Goal: Task Accomplishment & Management: Manage account settings

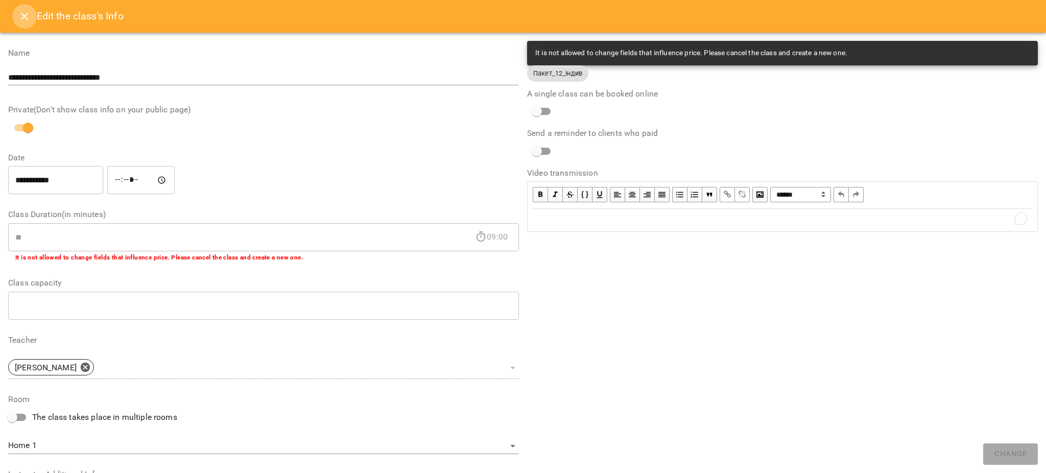
click at [31, 15] on button "Close" at bounding box center [24, 16] width 25 height 25
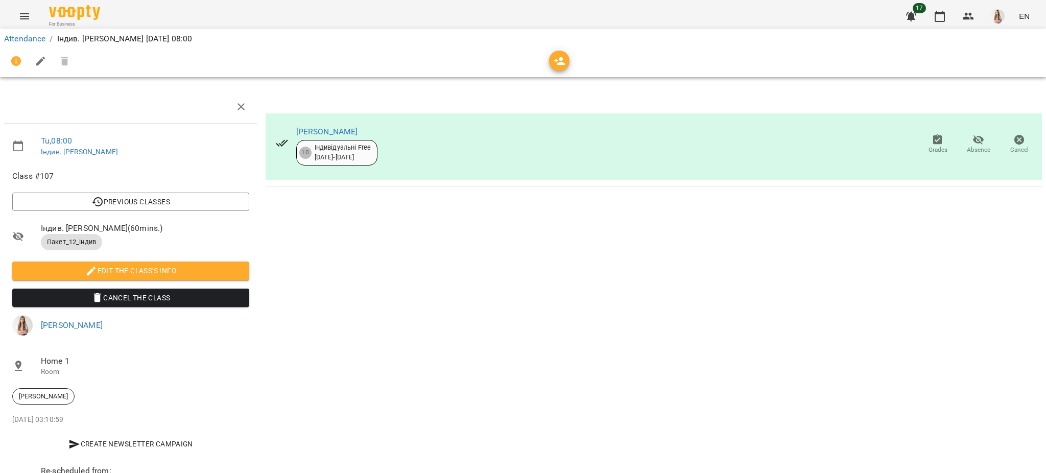
click at [43, 57] on icon "button" at bounding box center [40, 61] width 9 height 9
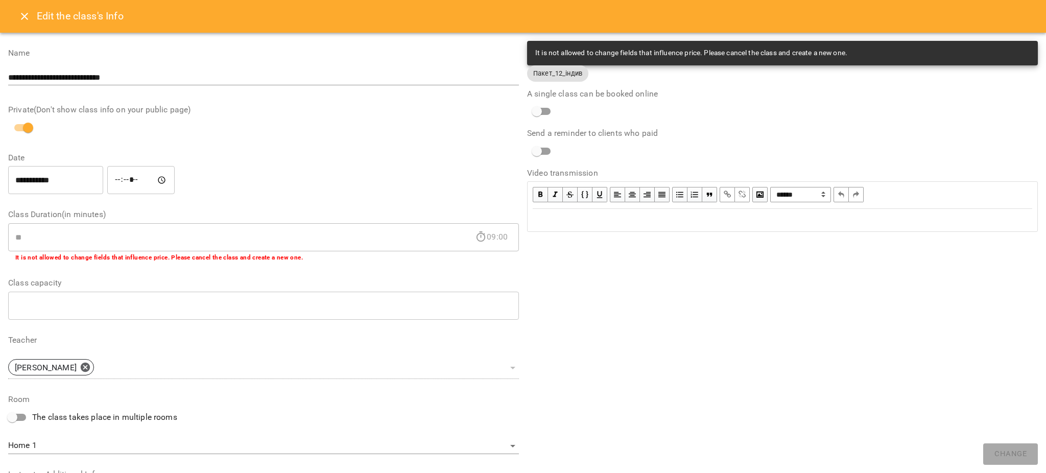
click at [549, 227] on div "Edit text" at bounding box center [782, 219] width 509 height 21
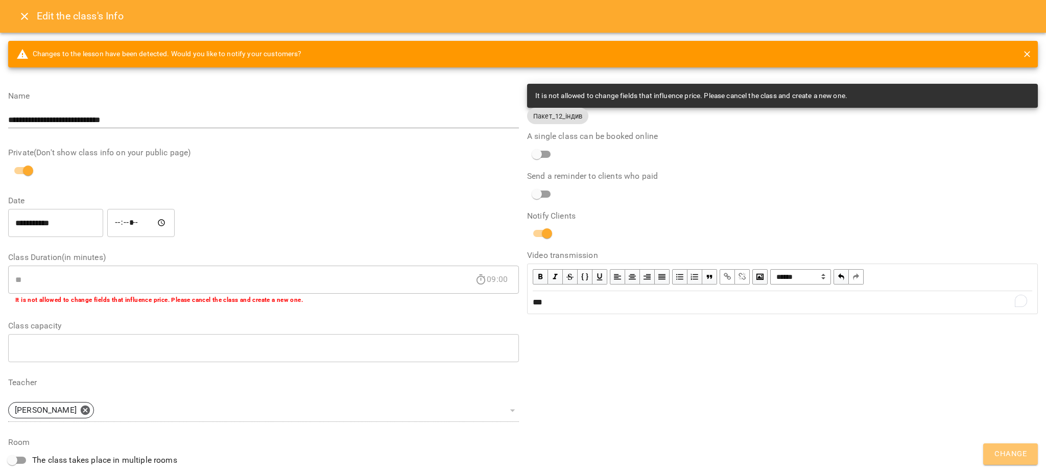
click at [1013, 459] on span "Change" at bounding box center [1010, 453] width 32 height 13
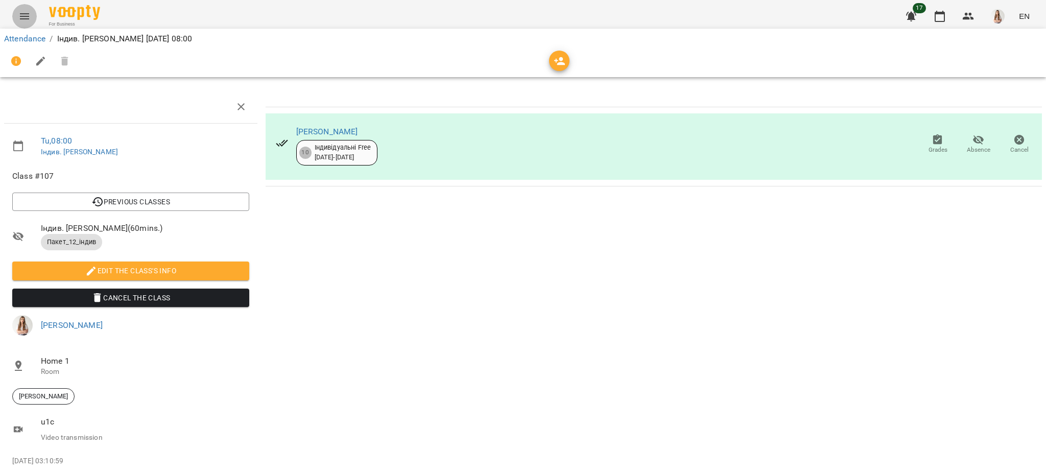
click at [17, 21] on button "Menu" at bounding box center [24, 16] width 25 height 25
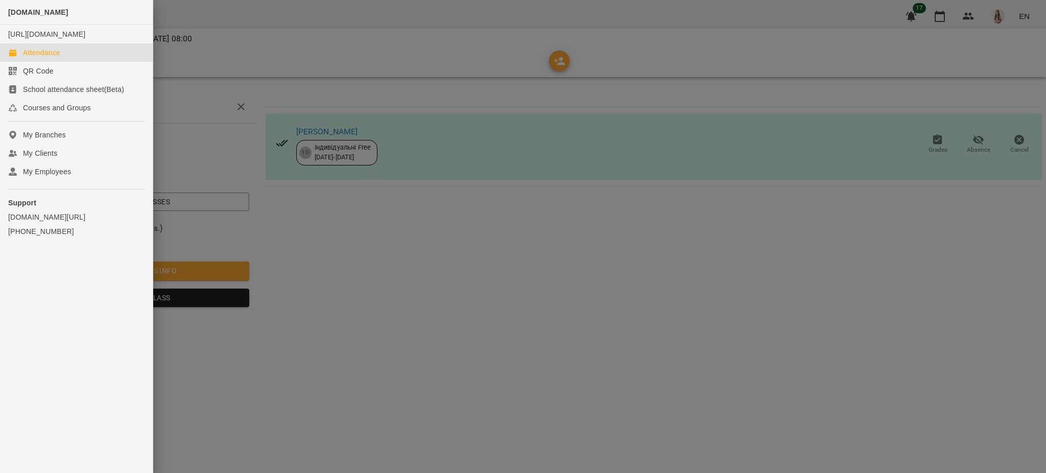
click at [33, 58] on div "Attendance" at bounding box center [41, 52] width 37 height 10
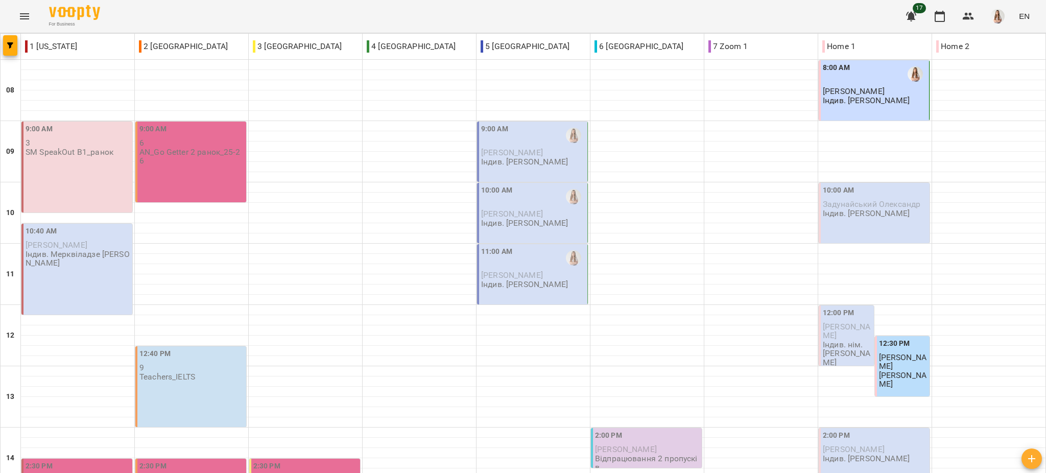
click at [551, 138] on div "9:00 AM" at bounding box center [533, 135] width 104 height 23
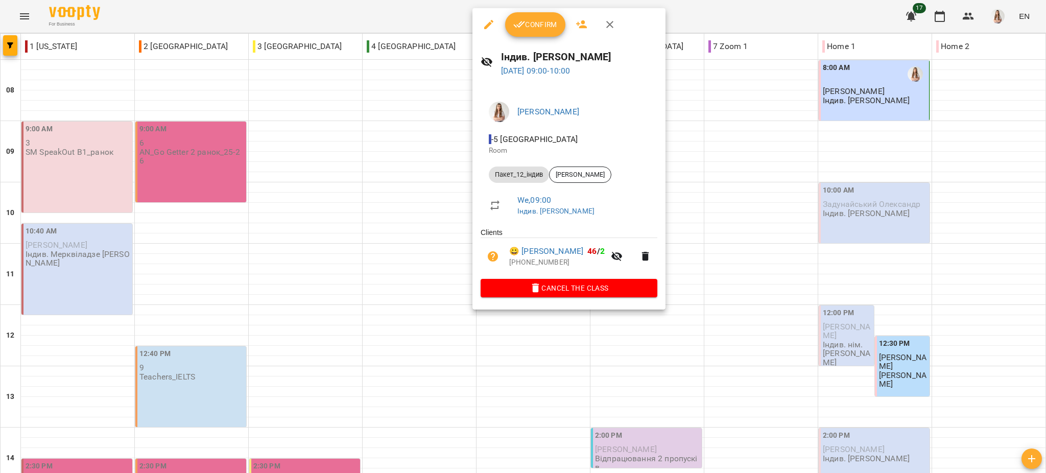
click at [523, 25] on icon "button" at bounding box center [519, 24] width 12 height 12
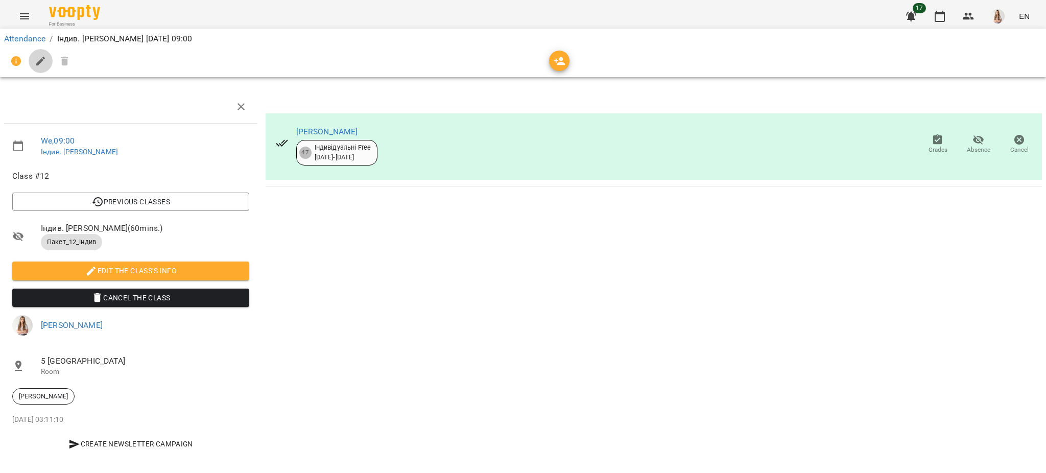
click at [39, 61] on icon "button" at bounding box center [40, 61] width 9 height 9
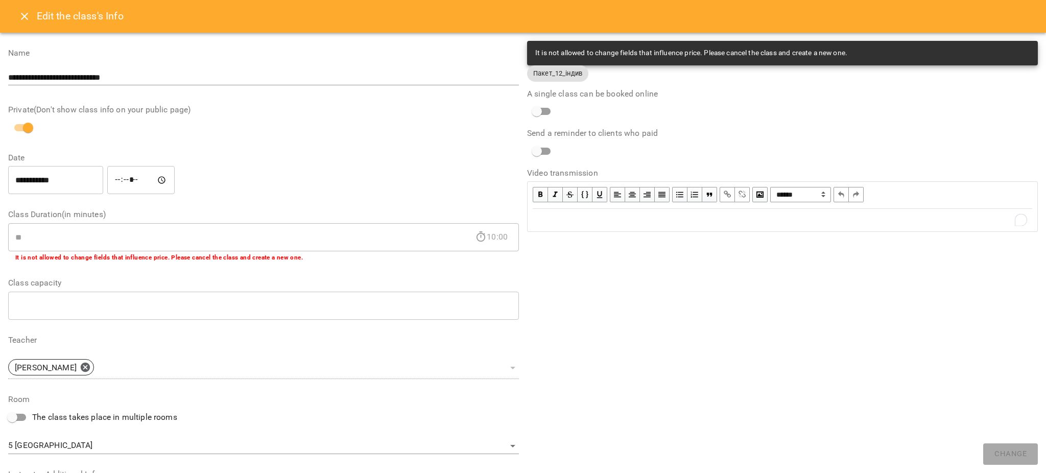
click at [627, 218] on div "To enrich screen reader interactions, please activate Accessibility in Grammarl…" at bounding box center [782, 220] width 499 height 12
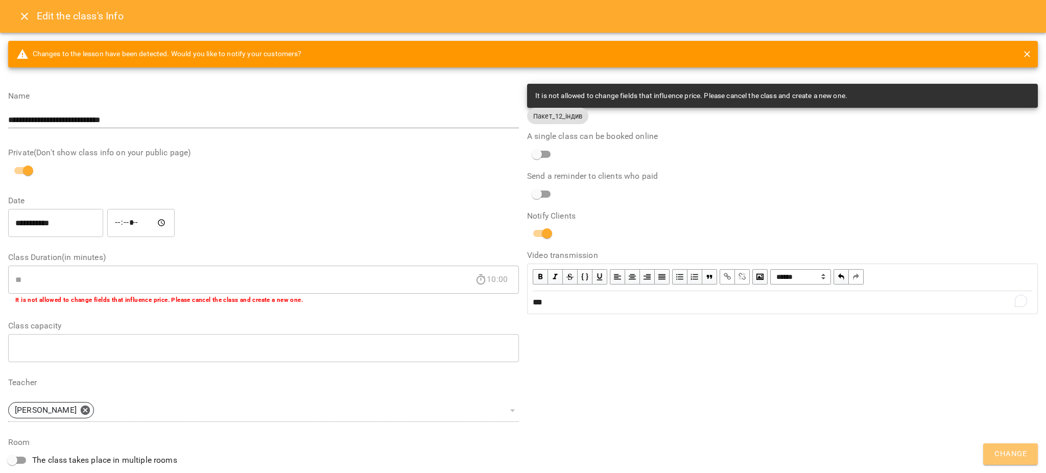
click at [1021, 454] on span "Change" at bounding box center [1010, 453] width 32 height 13
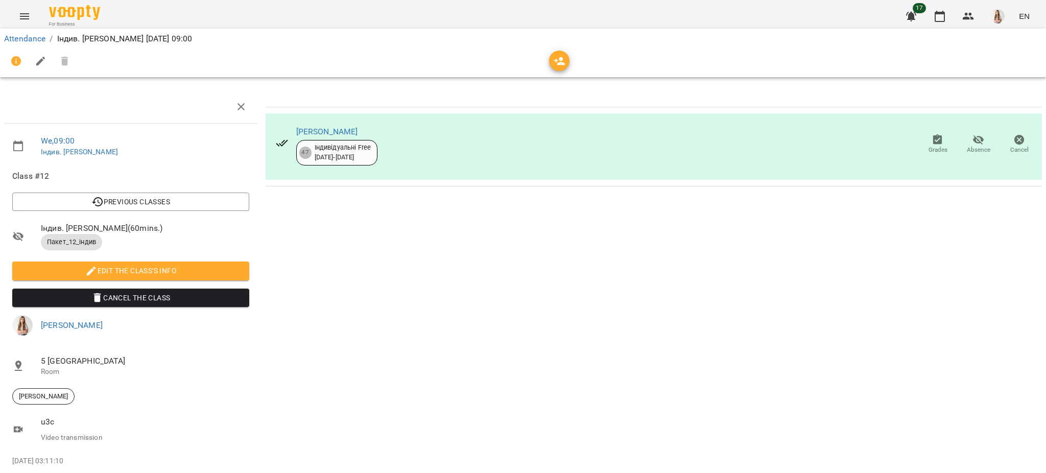
click at [26, 11] on icon "Menu" at bounding box center [24, 16] width 12 height 12
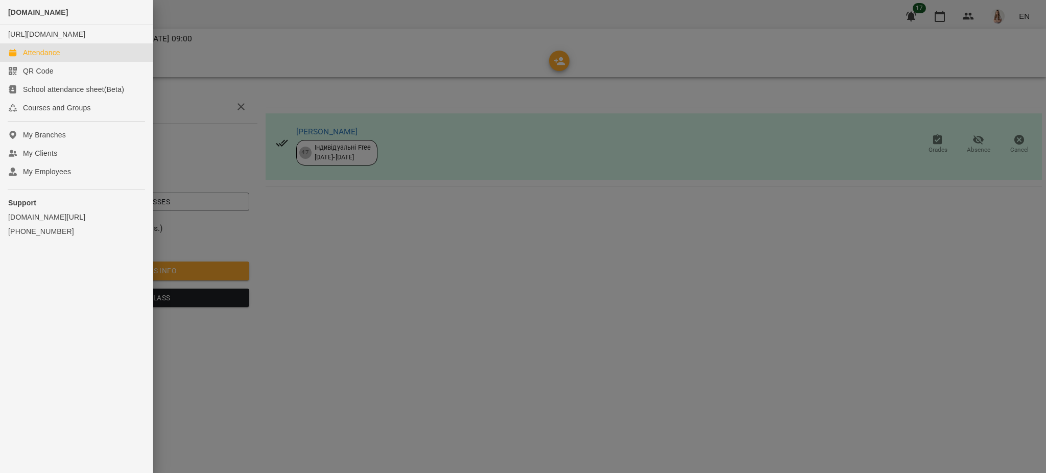
click at [38, 58] on div "Attendance" at bounding box center [41, 52] width 37 height 10
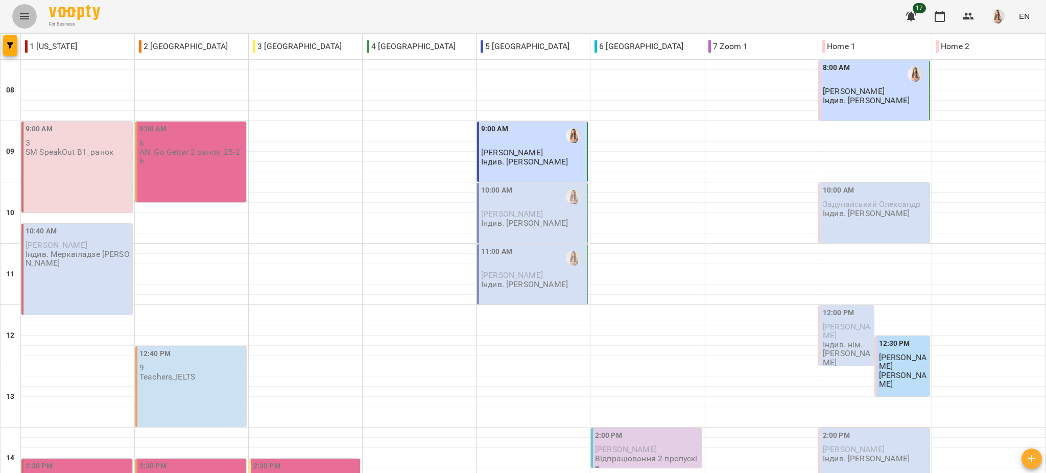
click at [26, 15] on icon "Menu" at bounding box center [24, 16] width 12 height 12
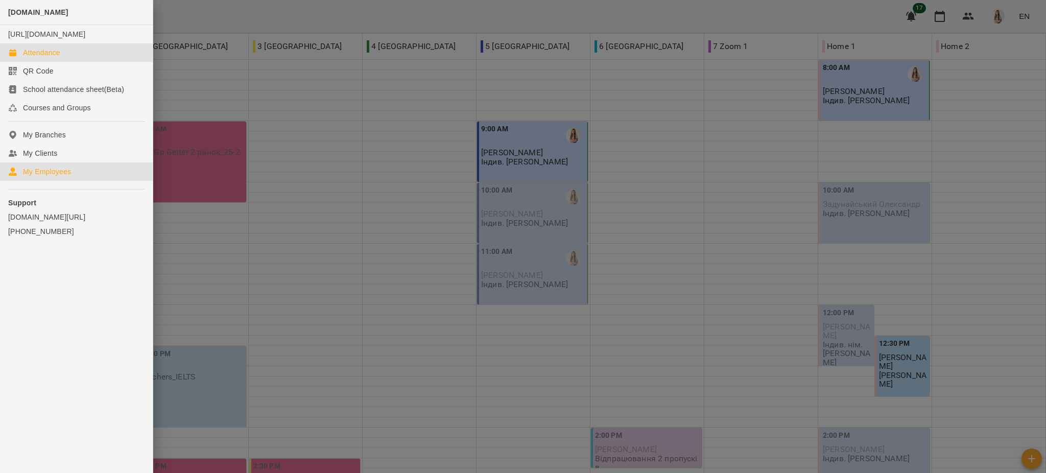
click at [38, 172] on link "My Employees" at bounding box center [76, 171] width 153 height 18
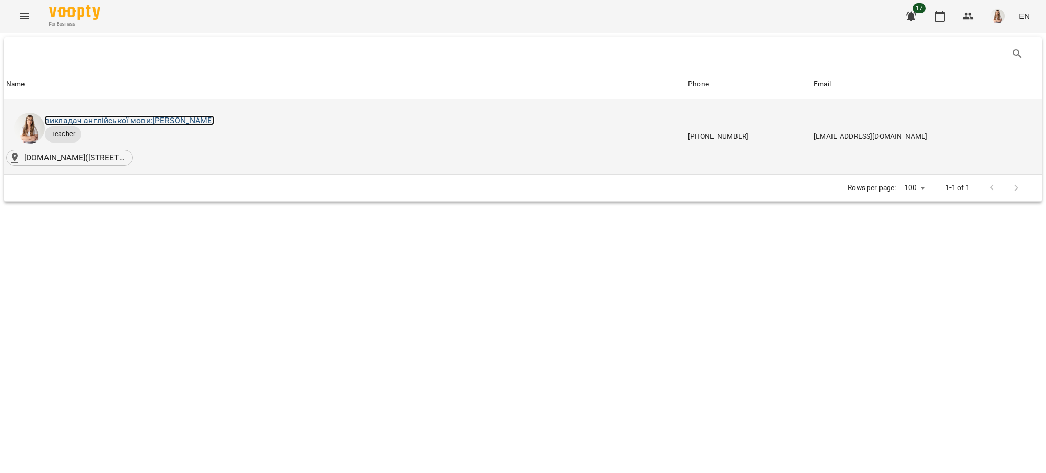
click at [174, 115] on link "викладач англійської мови: [PERSON_NAME]" at bounding box center [130, 120] width 170 height 10
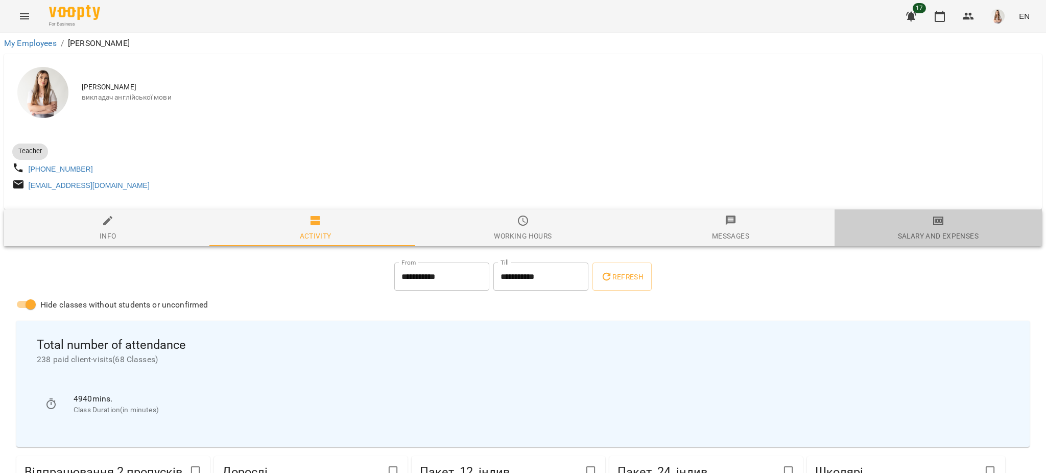
click at [939, 239] on div "Salary and Expenses" at bounding box center [938, 236] width 81 height 12
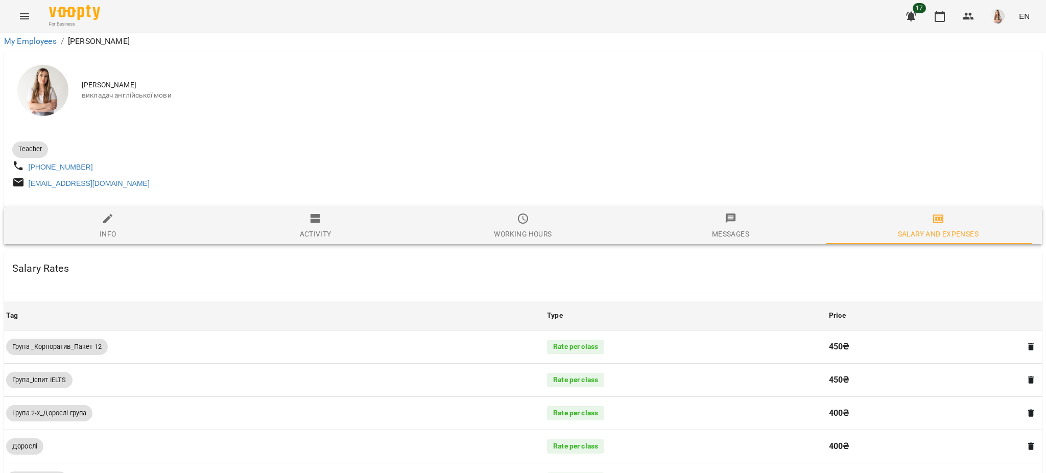
scroll to position [667, 0]
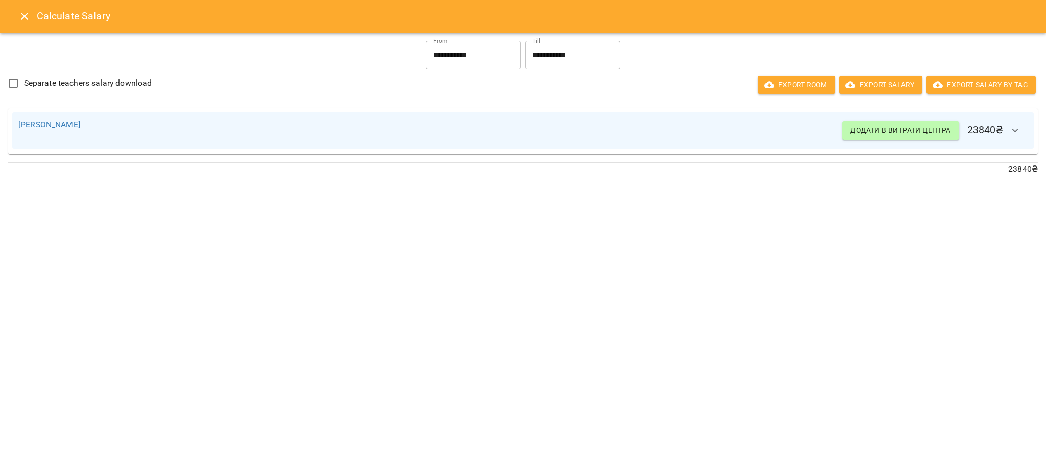
click at [14, 11] on button "Close" at bounding box center [24, 16] width 25 height 25
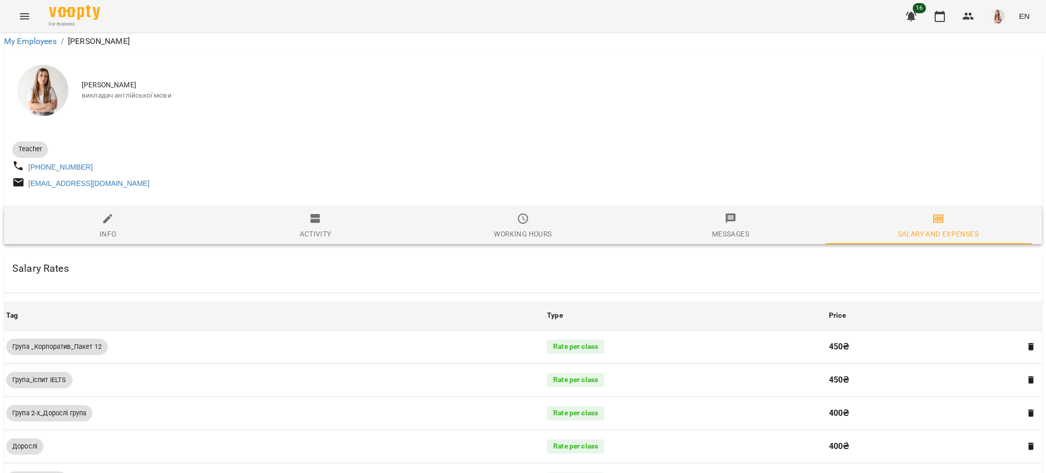
click at [14, 11] on button "Menu" at bounding box center [24, 16] width 25 height 25
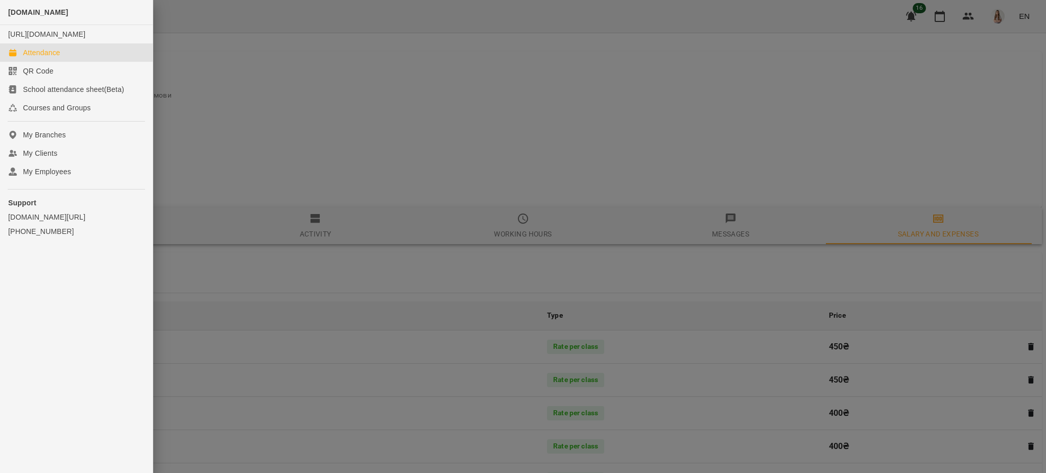
click at [40, 58] on div "Attendance" at bounding box center [41, 52] width 37 height 10
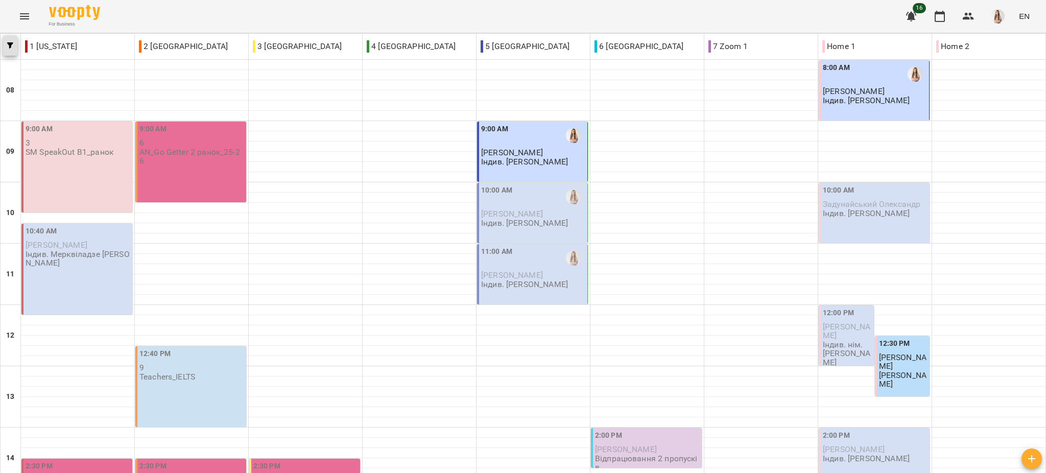
click at [11, 45] on icon "button" at bounding box center [10, 45] width 6 height 6
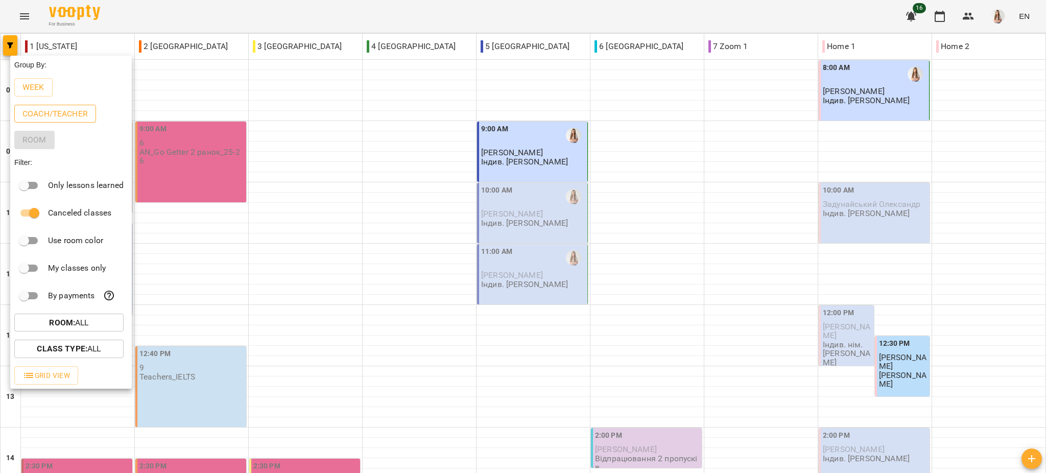
click at [39, 109] on p "Coach/Teacher" at bounding box center [54, 114] width 65 height 12
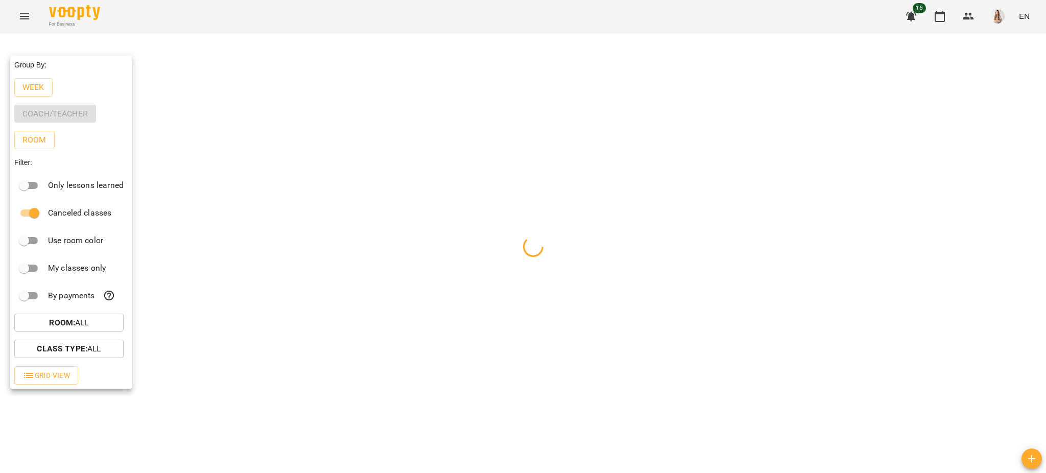
click at [224, 22] on div at bounding box center [523, 236] width 1046 height 473
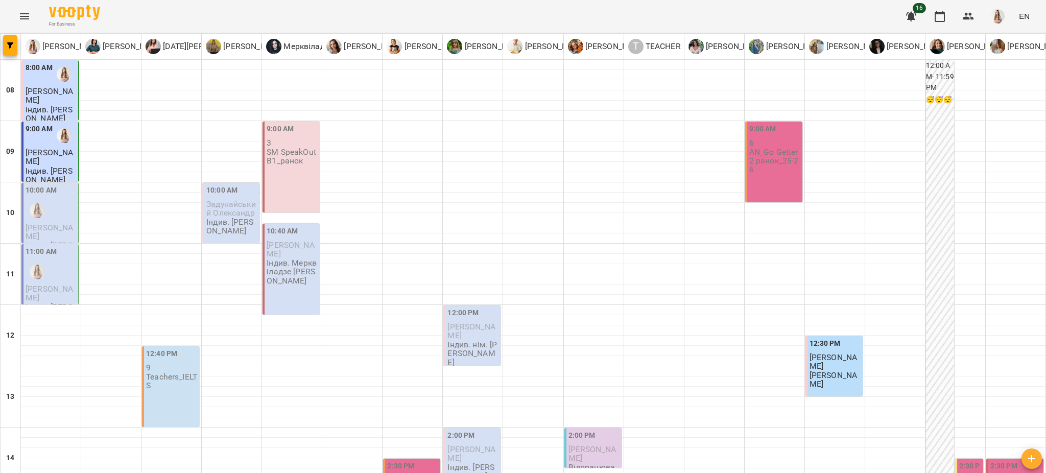
scroll to position [451, 0]
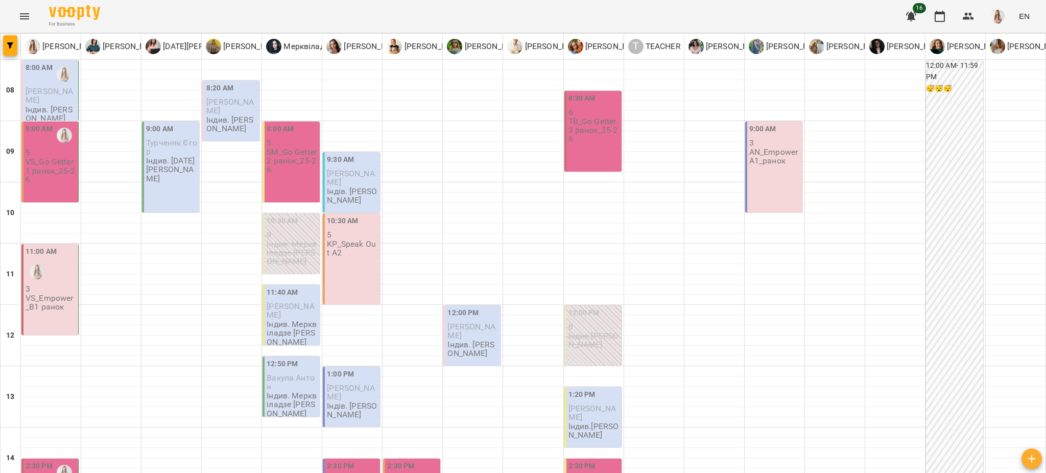
scroll to position [136, 0]
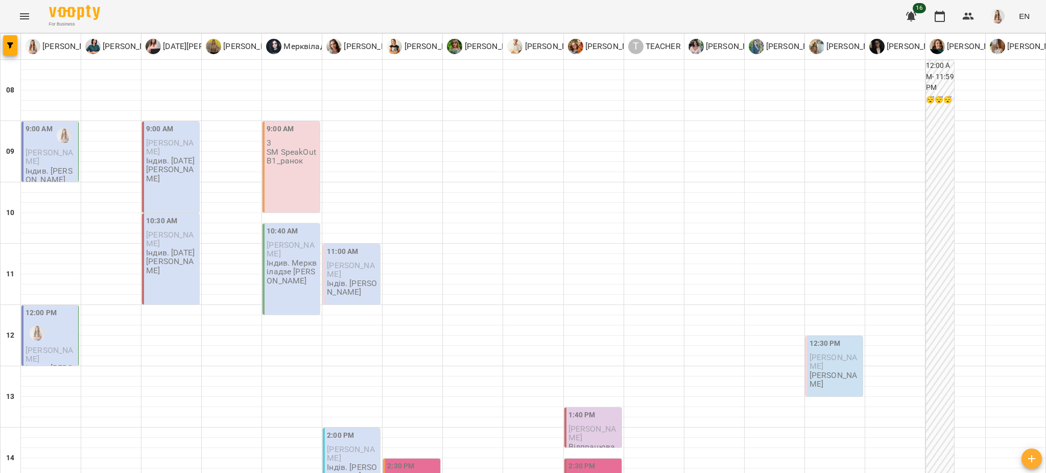
scroll to position [272, 0]
